Goal: Information Seeking & Learning: Understand process/instructions

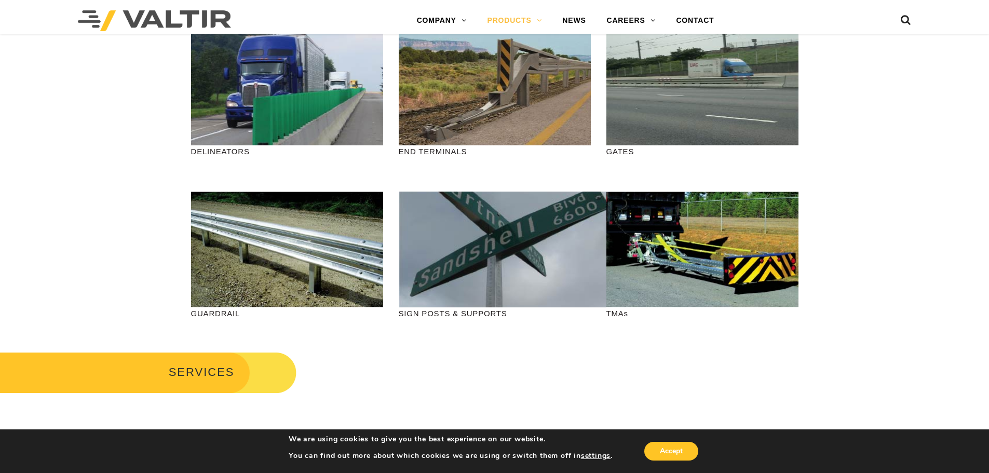
scroll to position [260, 0]
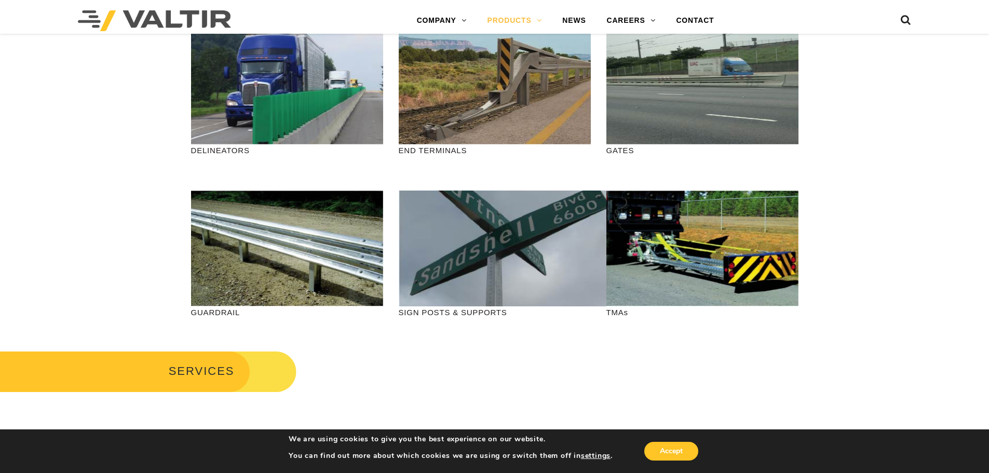
click at [300, 251] on link "VIEW GUARDRAIL" at bounding box center [287, 253] width 122 height 24
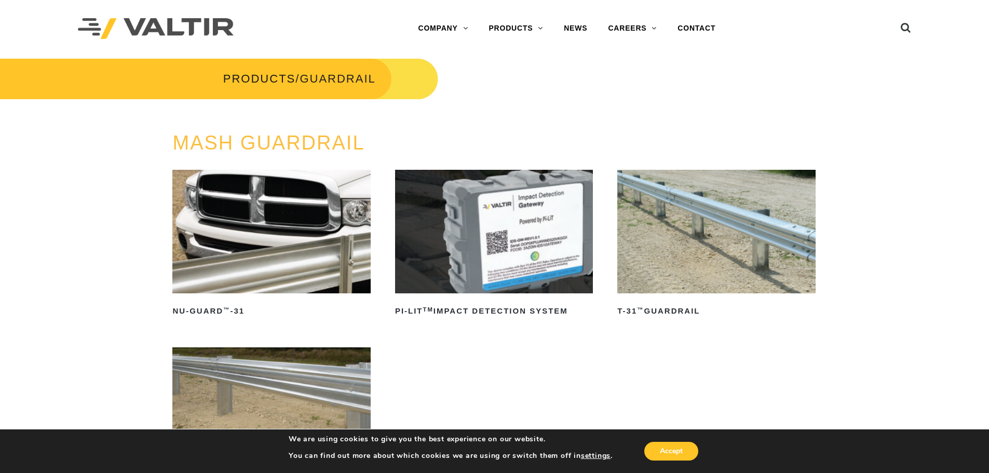
click at [723, 202] on img at bounding box center [716, 232] width 198 height 124
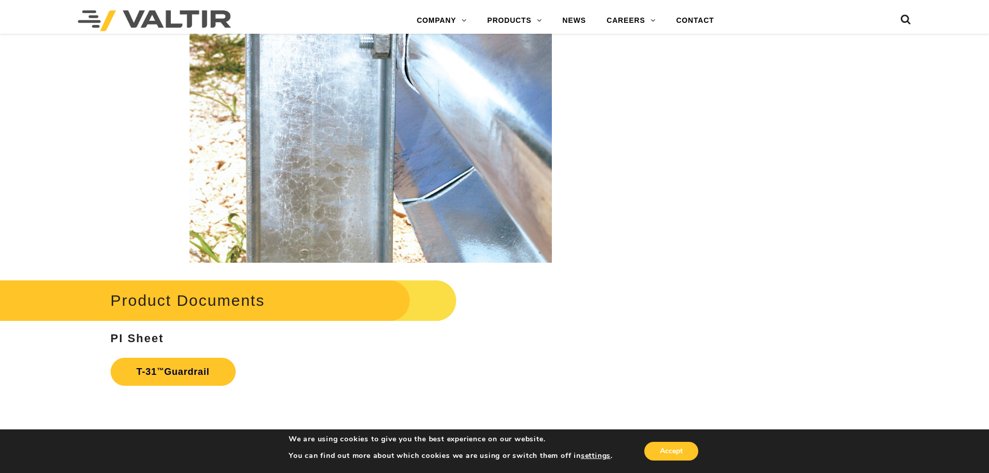
scroll to position [1713, 0]
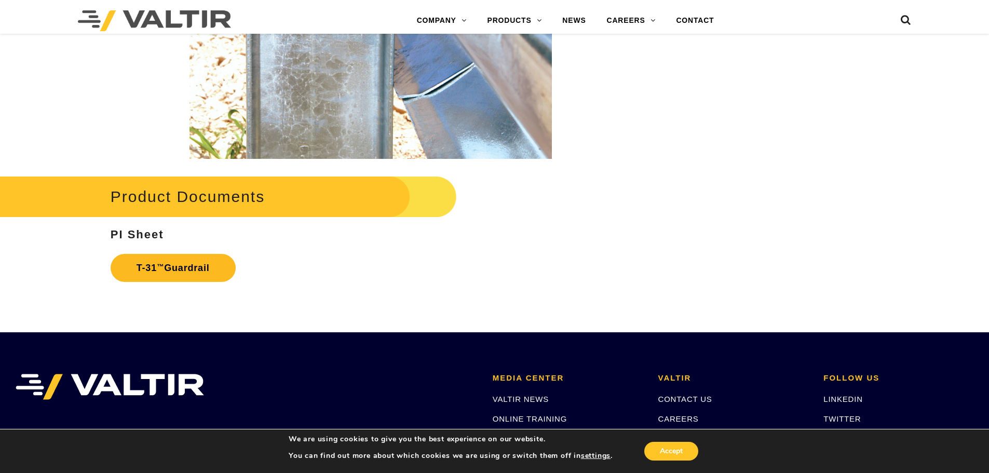
click at [168, 263] on link "T-31 ™ Guardrail" at bounding box center [173, 268] width 125 height 28
click at [131, 233] on strong "PI Sheet" at bounding box center [137, 234] width 53 height 13
click at [227, 200] on h2 "Product Documents" at bounding box center [209, 196] width 495 height 48
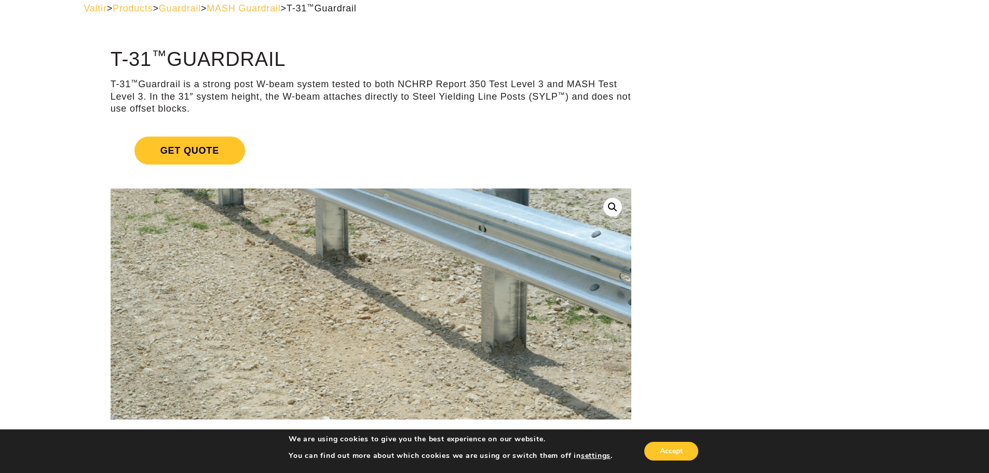
scroll to position [0, 0]
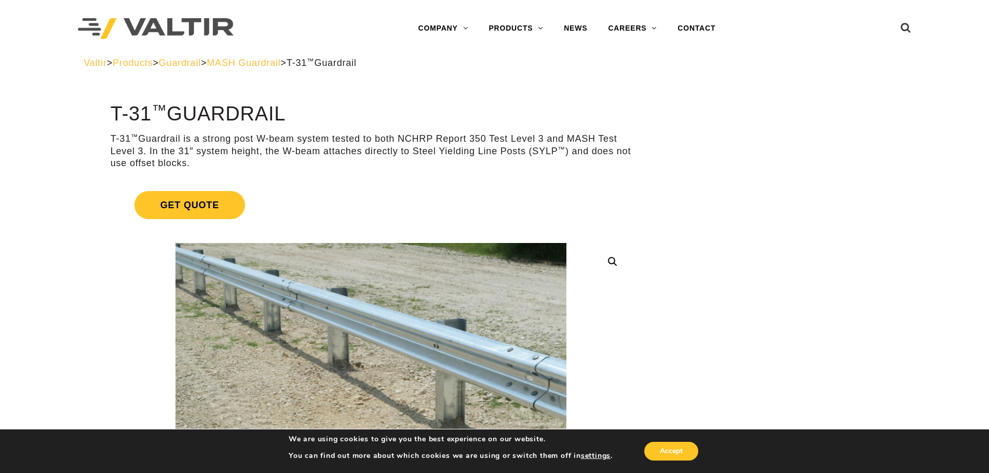
click at [201, 61] on span "Guardrail" at bounding box center [180, 63] width 42 height 10
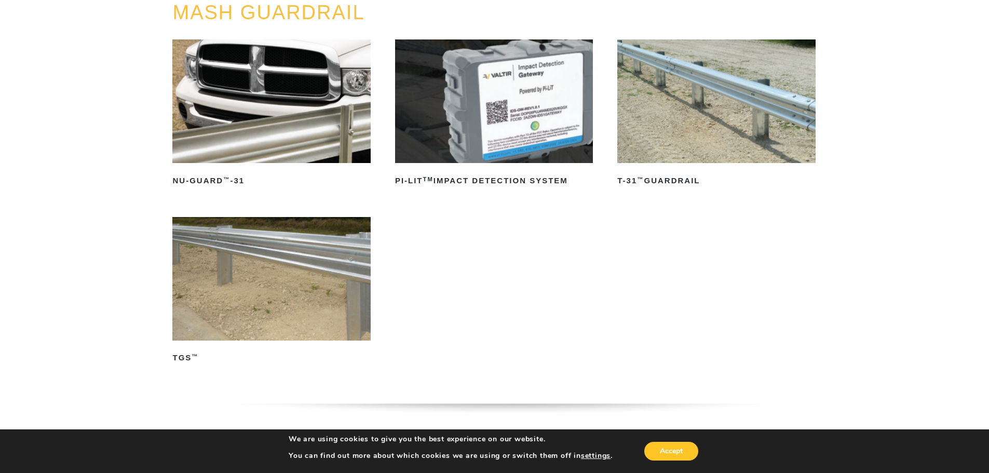
scroll to position [156, 0]
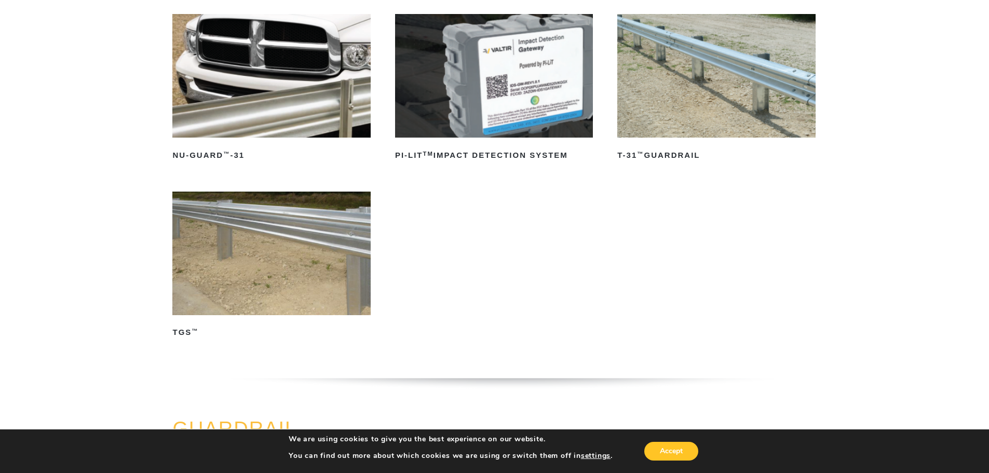
click at [294, 239] on img at bounding box center [271, 254] width 198 height 124
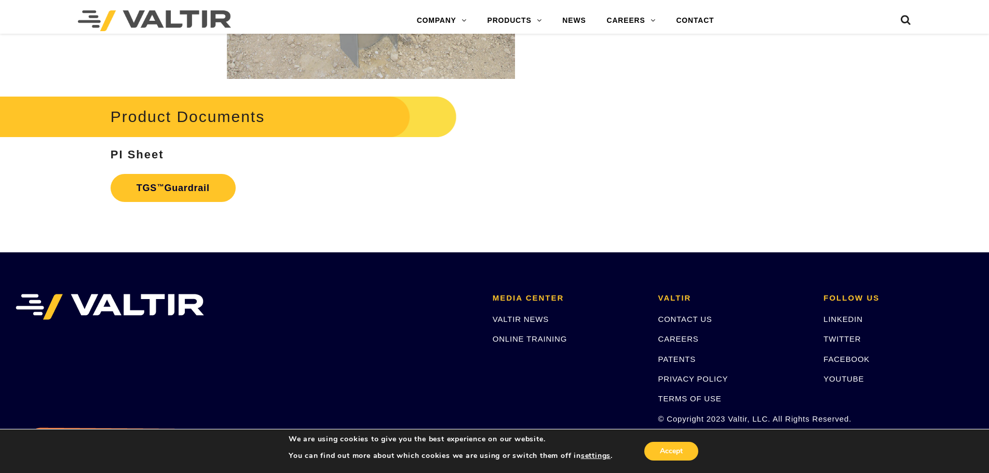
scroll to position [1973, 0]
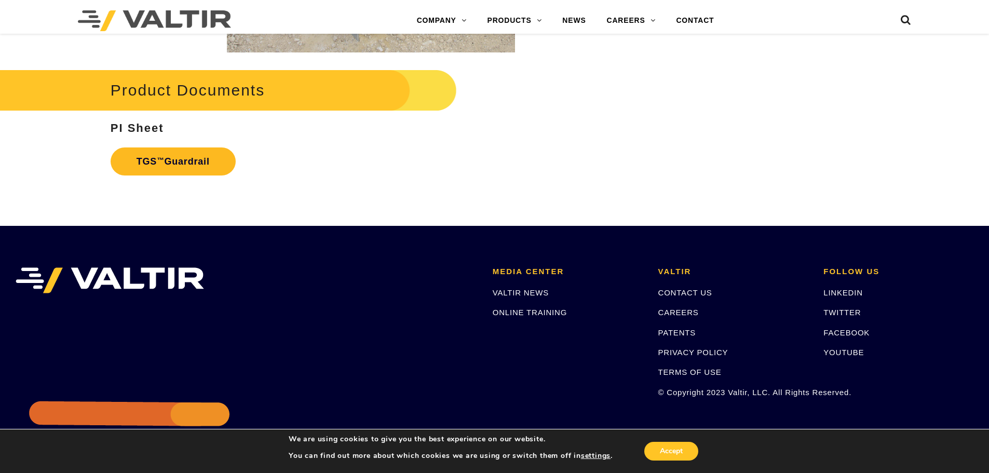
click at [196, 155] on link "TGS ™ Guardrail" at bounding box center [173, 161] width 125 height 28
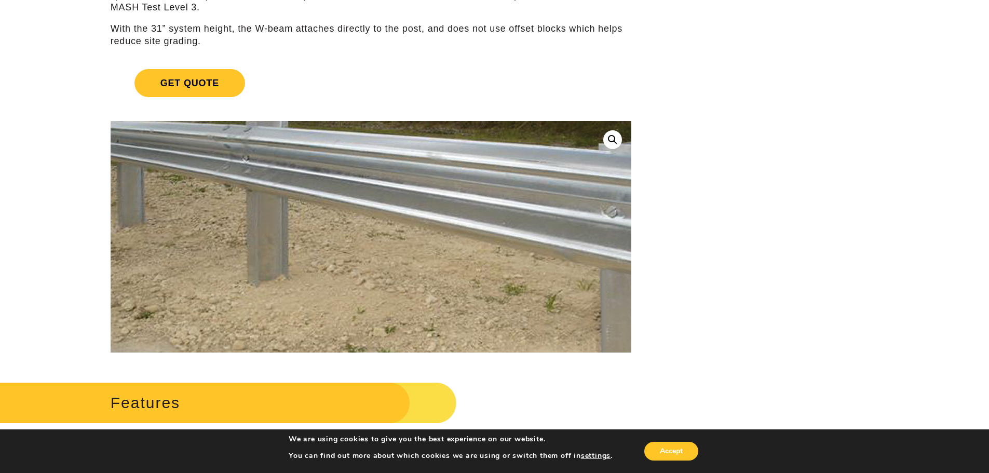
scroll to position [0, 0]
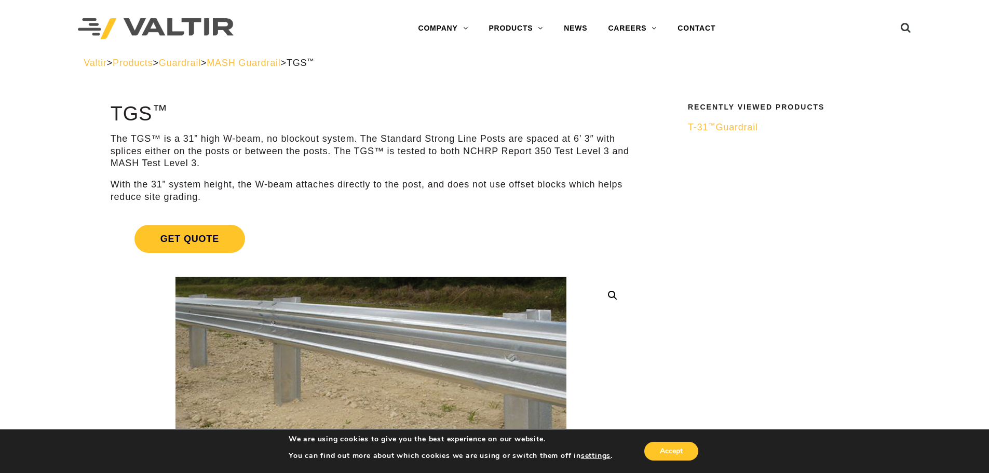
click at [197, 66] on span "Guardrail" at bounding box center [180, 63] width 42 height 10
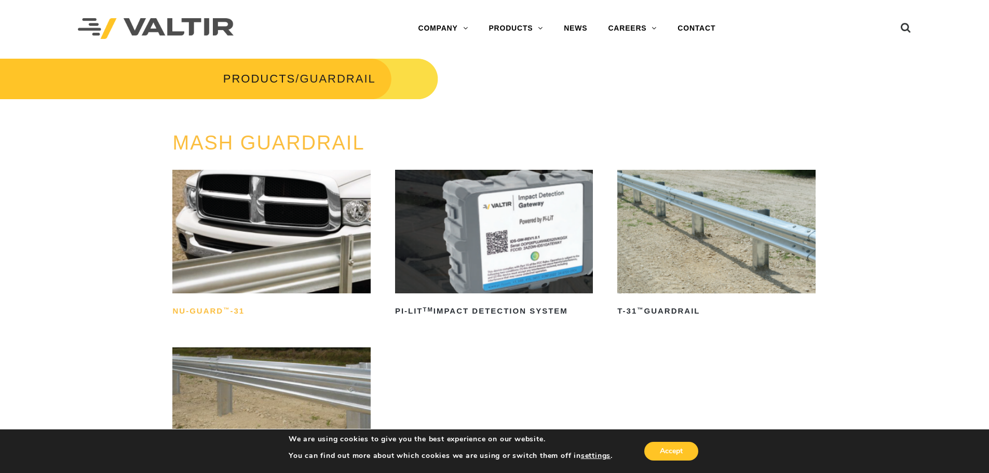
click at [201, 312] on h2 "NU-GUARD ™ -31" at bounding box center [271, 311] width 198 height 17
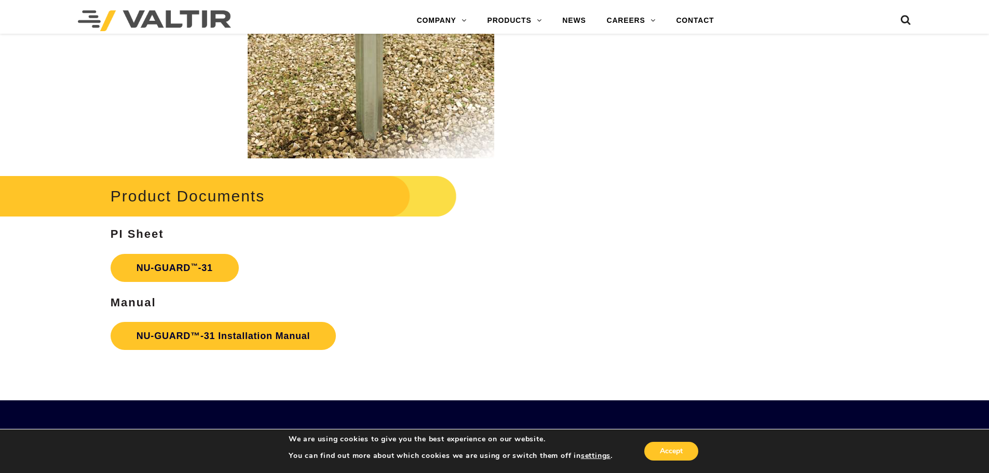
scroll to position [1661, 0]
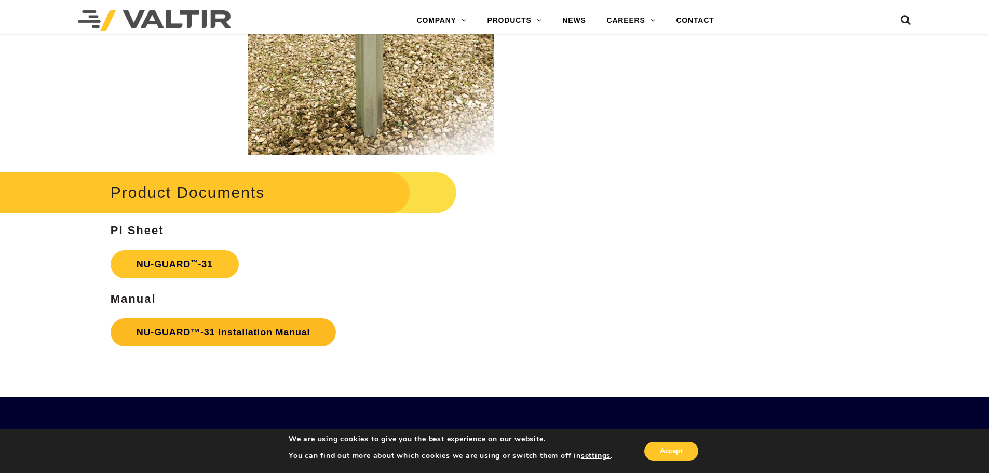
click at [209, 334] on link "NU-GUARD™-31 Installation Manual" at bounding box center [224, 332] width 226 height 28
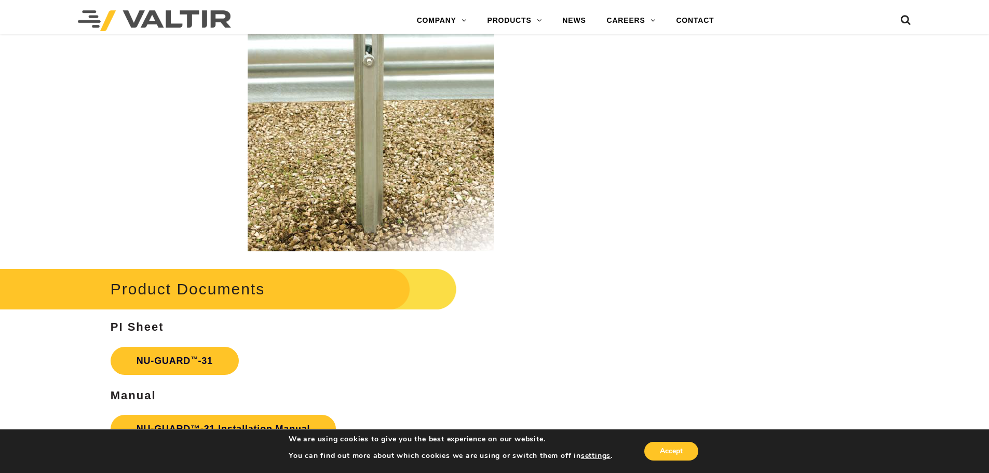
scroll to position [1454, 0]
